Goal: Task Accomplishment & Management: Use online tool/utility

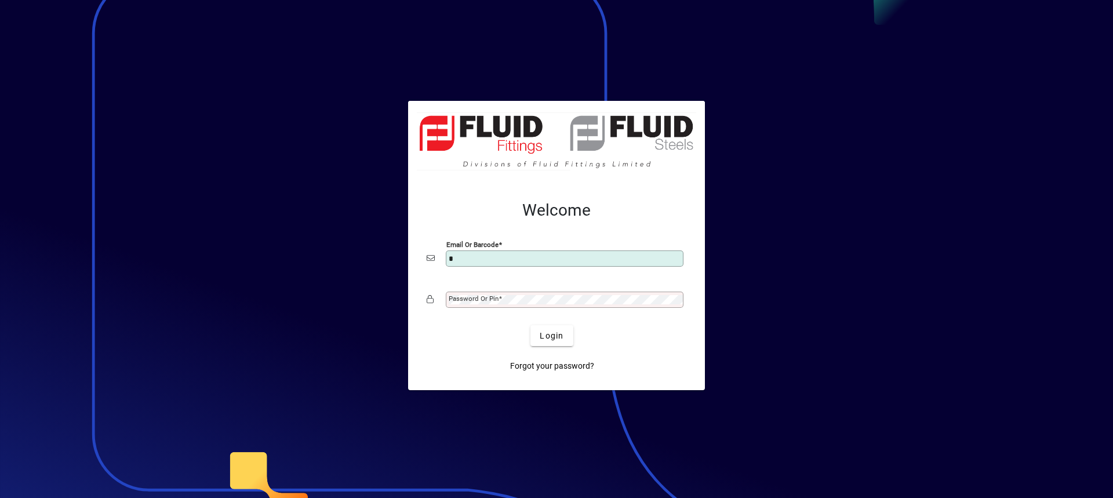
type input "**********"
click at [467, 303] on mat-label "Password or Pin" at bounding box center [474, 298] width 50 height 8
click at [530, 325] on button "Login" at bounding box center [551, 335] width 42 height 21
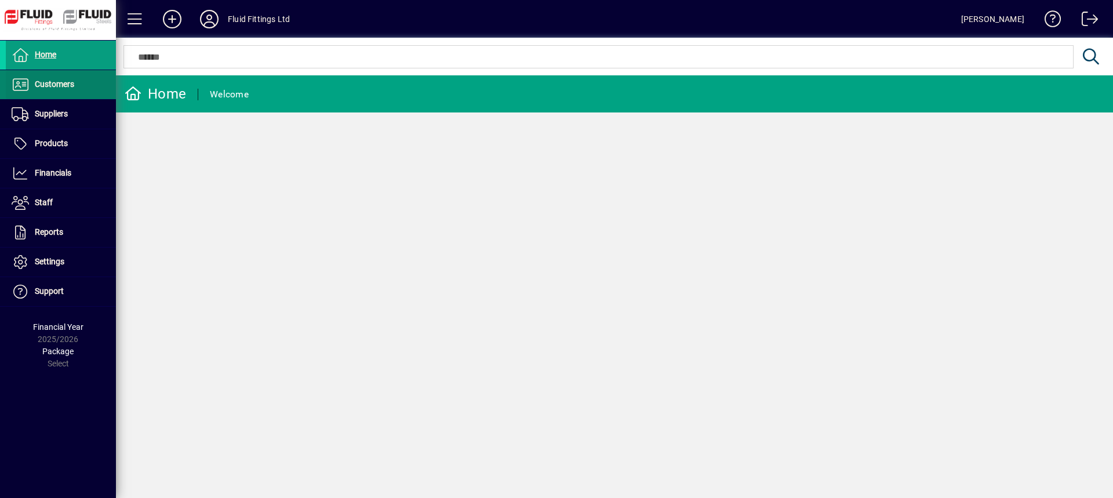
click at [67, 83] on span "Customers" at bounding box center [54, 83] width 39 height 9
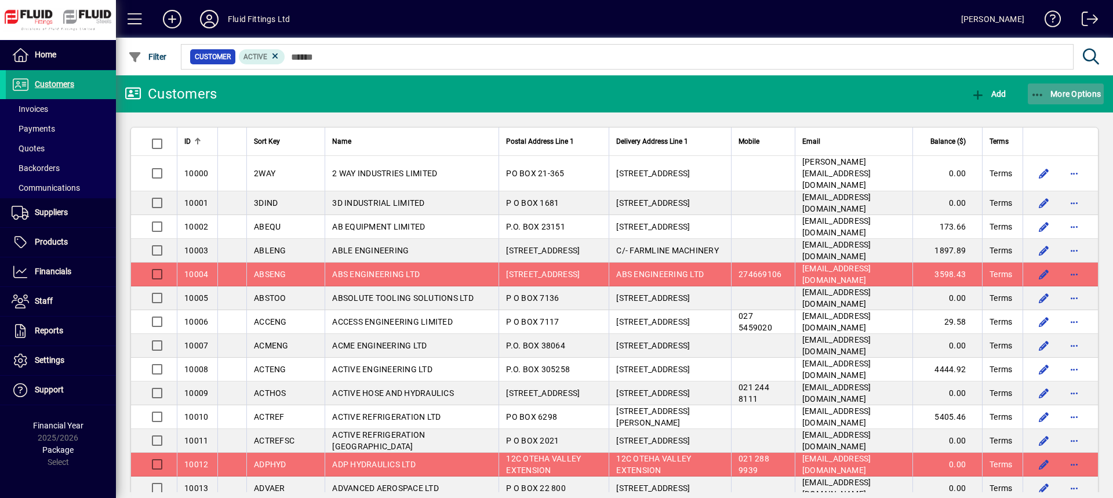
click at [1061, 90] on span "More Options" at bounding box center [1065, 93] width 71 height 9
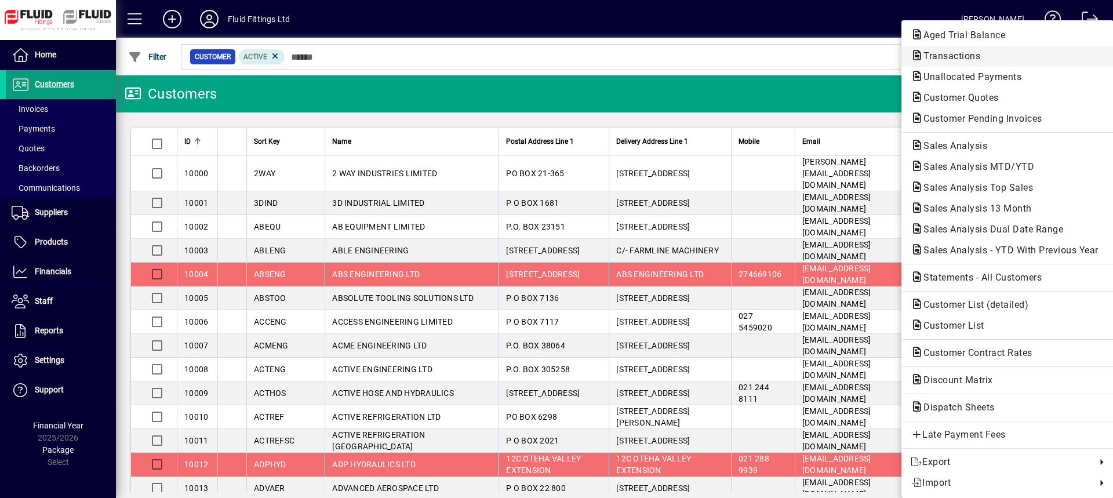
click at [956, 56] on span "Transactions" at bounding box center [948, 55] width 75 height 11
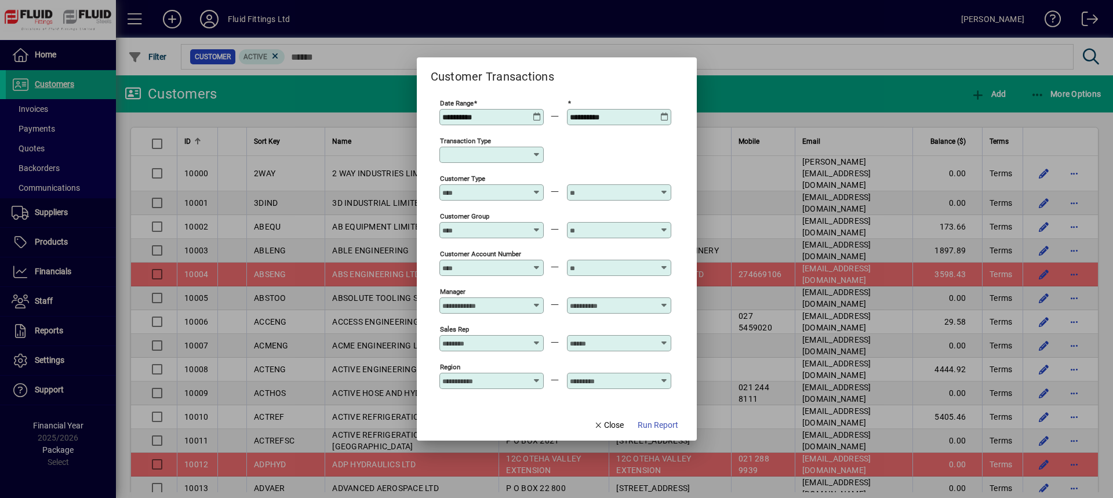
click at [537, 154] on icon at bounding box center [536, 154] width 9 height 9
click at [492, 218] on div "Customer Invoice" at bounding box center [490, 223] width 83 height 12
type input "**********"
click at [537, 152] on icon at bounding box center [536, 154] width 9 height 9
click at [506, 221] on div "Customer Invoice" at bounding box center [490, 223] width 83 height 12
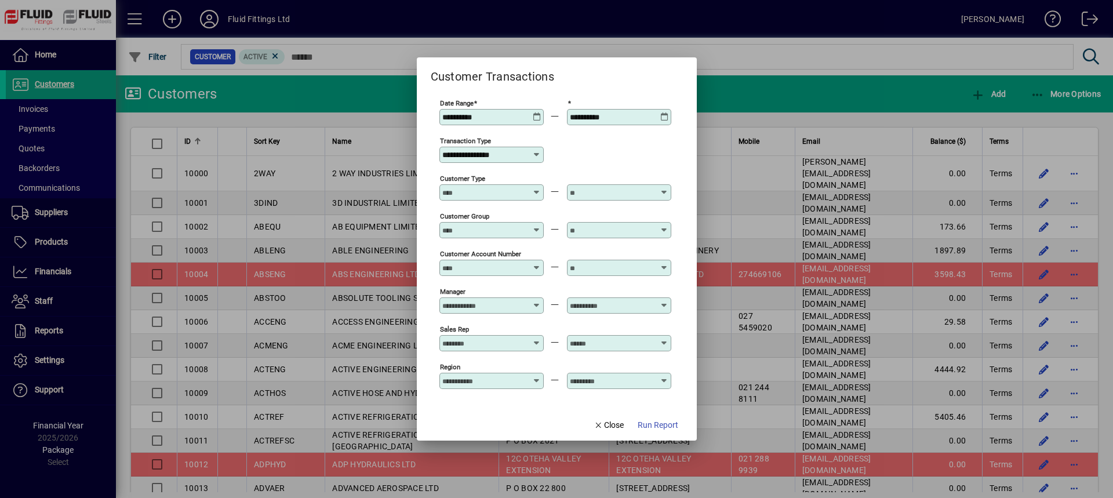
click at [666, 422] on span "Run Report" at bounding box center [658, 425] width 41 height 12
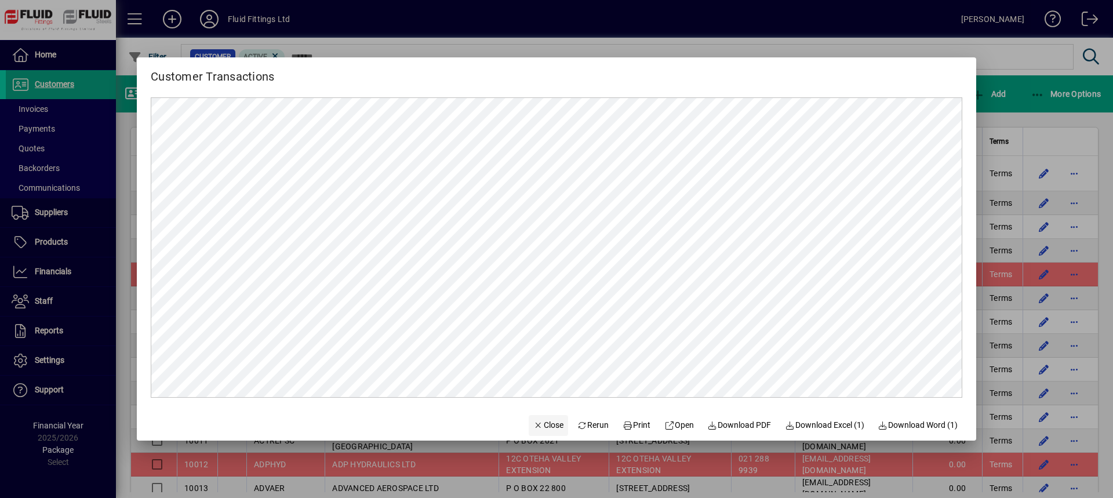
click at [542, 426] on span "Close" at bounding box center [548, 425] width 30 height 12
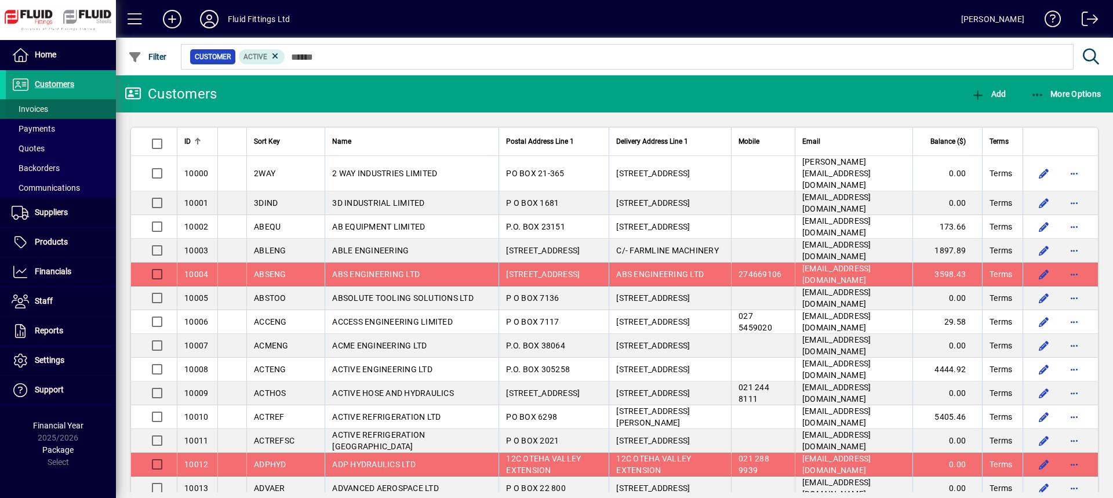
click at [43, 107] on span "Invoices" at bounding box center [30, 108] width 37 height 9
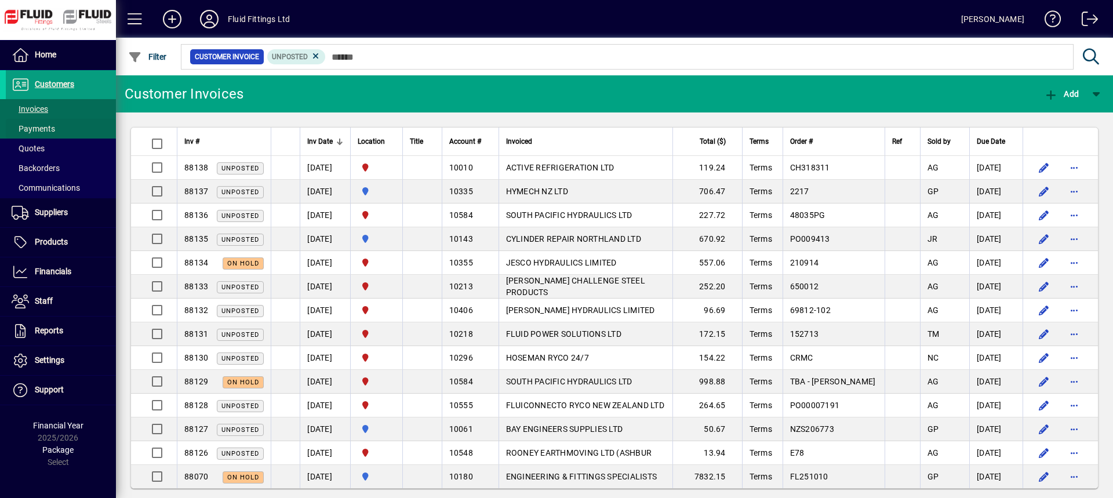
click at [64, 128] on span at bounding box center [61, 129] width 110 height 28
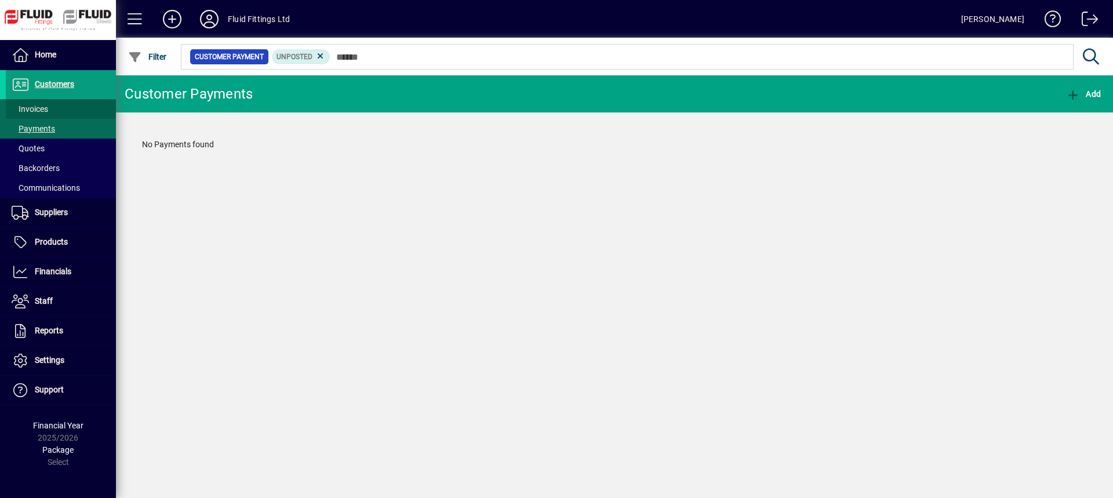
click at [70, 109] on span at bounding box center [61, 109] width 110 height 28
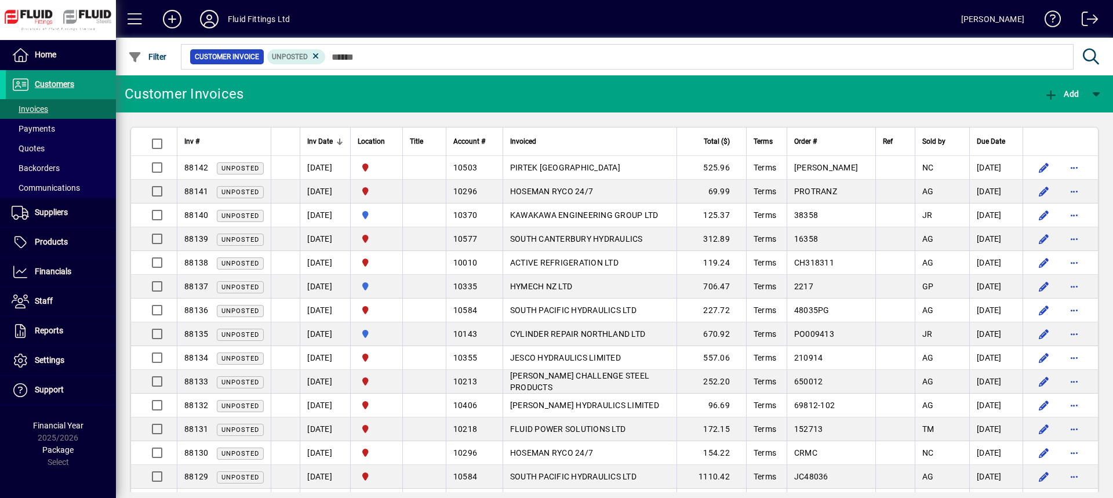
drag, startPoint x: 81, startPoint y: 85, endPoint x: 87, endPoint y: 86, distance: 5.8
click at [81, 86] on span at bounding box center [61, 85] width 110 height 28
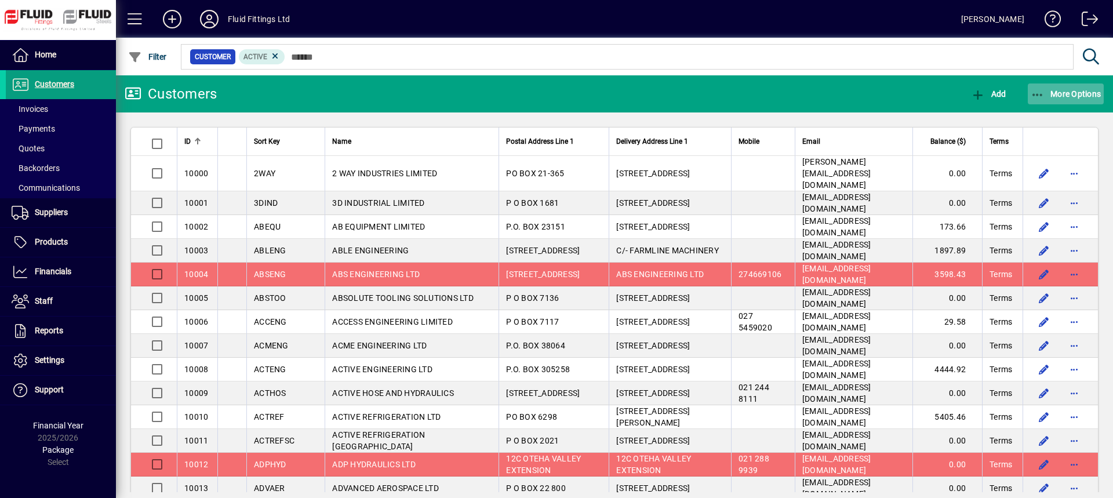
click at [1068, 92] on span "More Options" at bounding box center [1065, 93] width 71 height 9
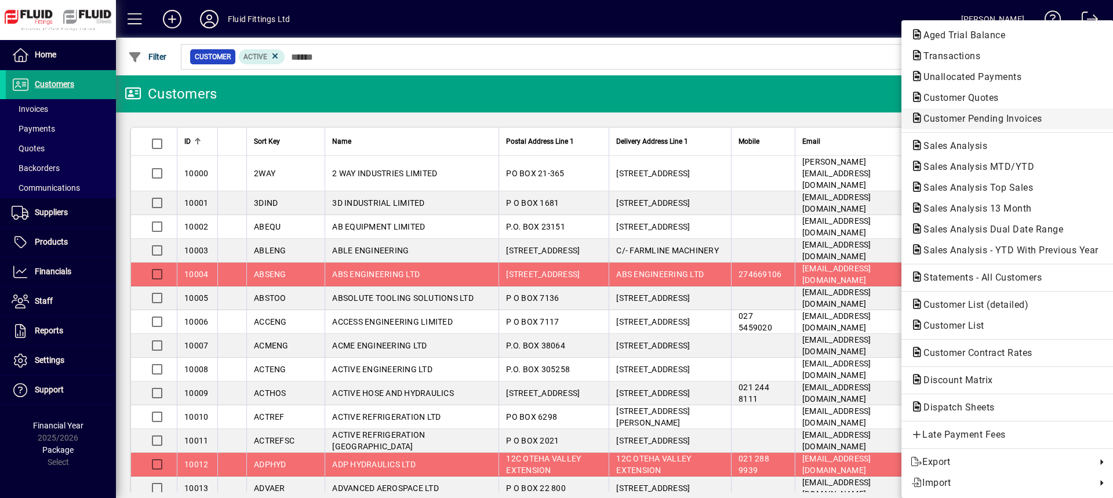
click at [1003, 121] on span "Customer Pending Invoices" at bounding box center [979, 118] width 137 height 11
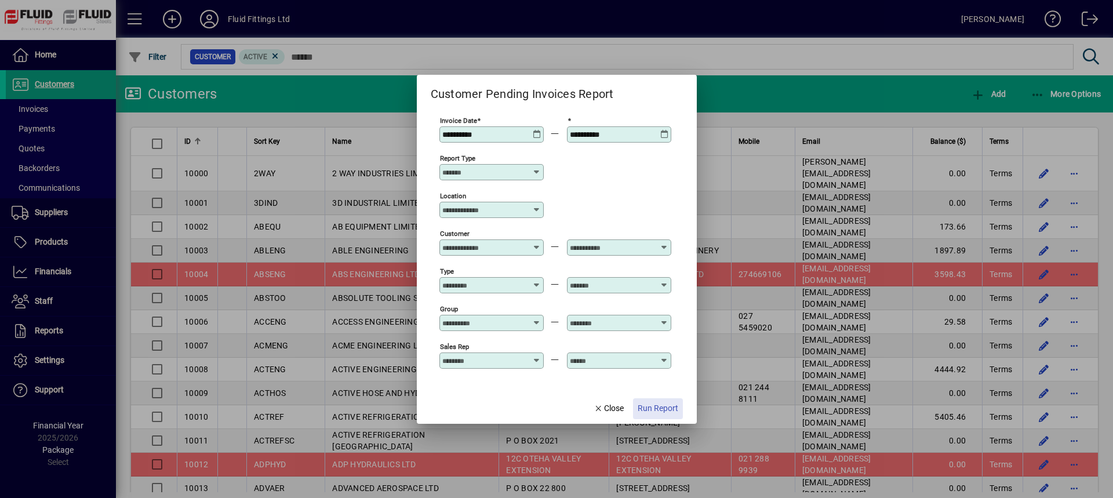
click at [661, 403] on span "Run Report" at bounding box center [658, 408] width 41 height 12
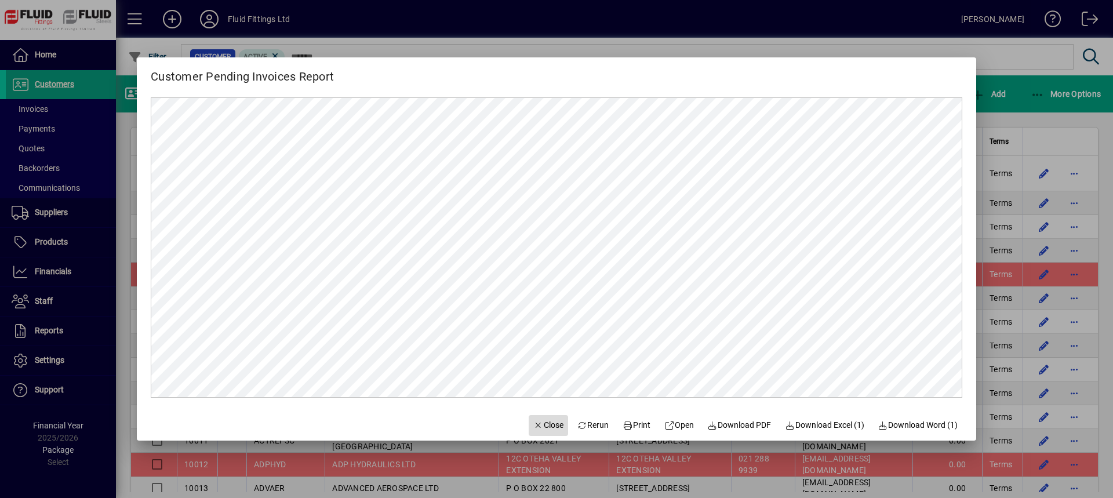
click at [535, 429] on span "Close" at bounding box center [548, 425] width 30 height 12
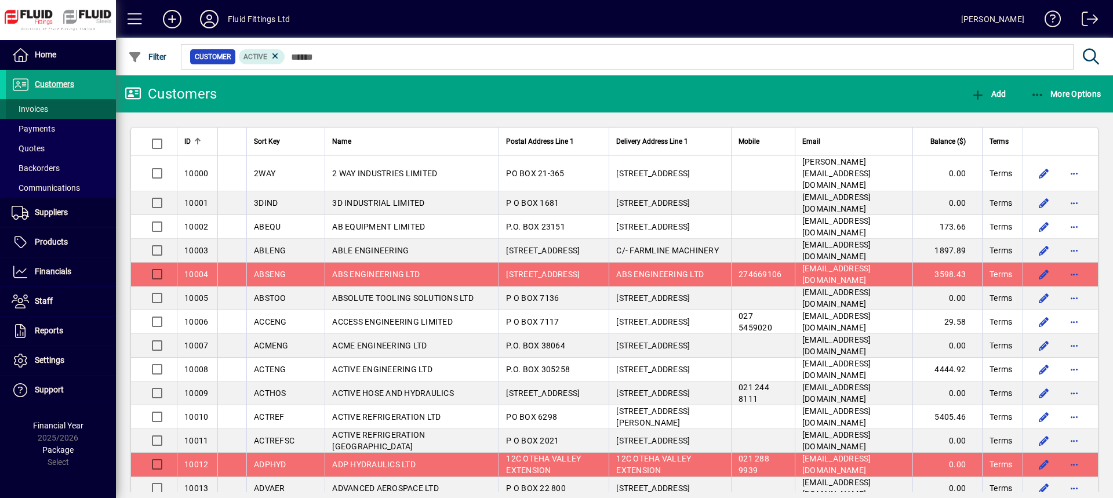
click at [85, 111] on span at bounding box center [61, 109] width 110 height 28
